Goal: Information Seeking & Learning: Learn about a topic

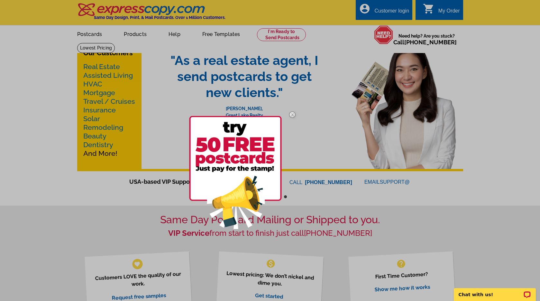
click at [282, 34] on div at bounding box center [270, 150] width 540 height 301
click at [292, 116] on img at bounding box center [292, 114] width 19 height 19
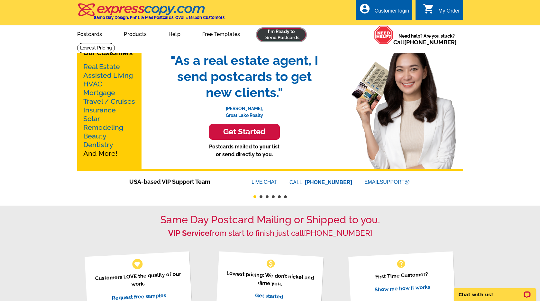
click at [283, 32] on link at bounding box center [281, 34] width 49 height 13
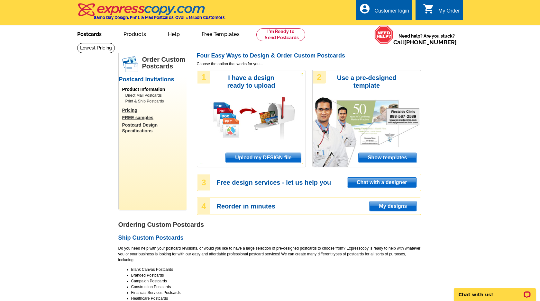
click at [92, 37] on link "Postcards" at bounding box center [89, 33] width 45 height 15
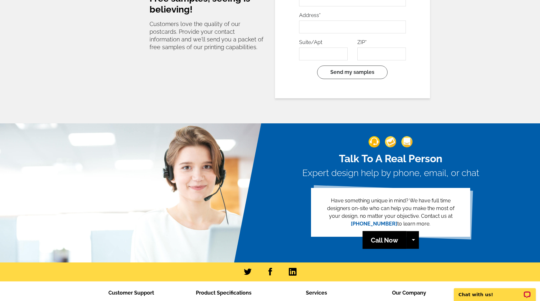
scroll to position [1386, 0]
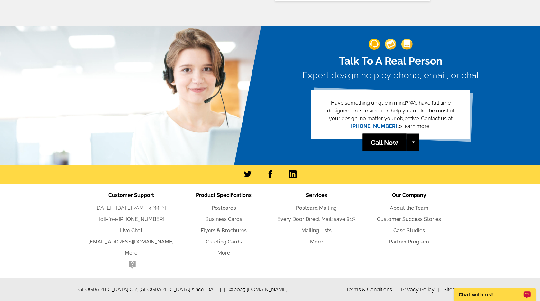
click at [511, 296] on p "Chat with us!" at bounding box center [490, 294] width 64 height 5
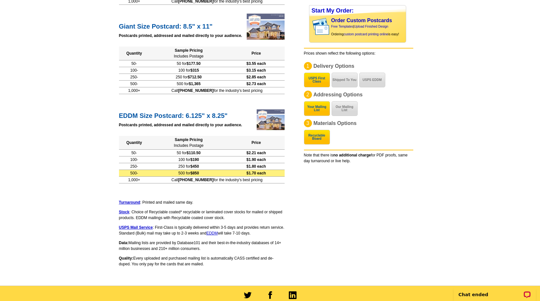
scroll to position [350, 0]
